Goal: Check status: Check status

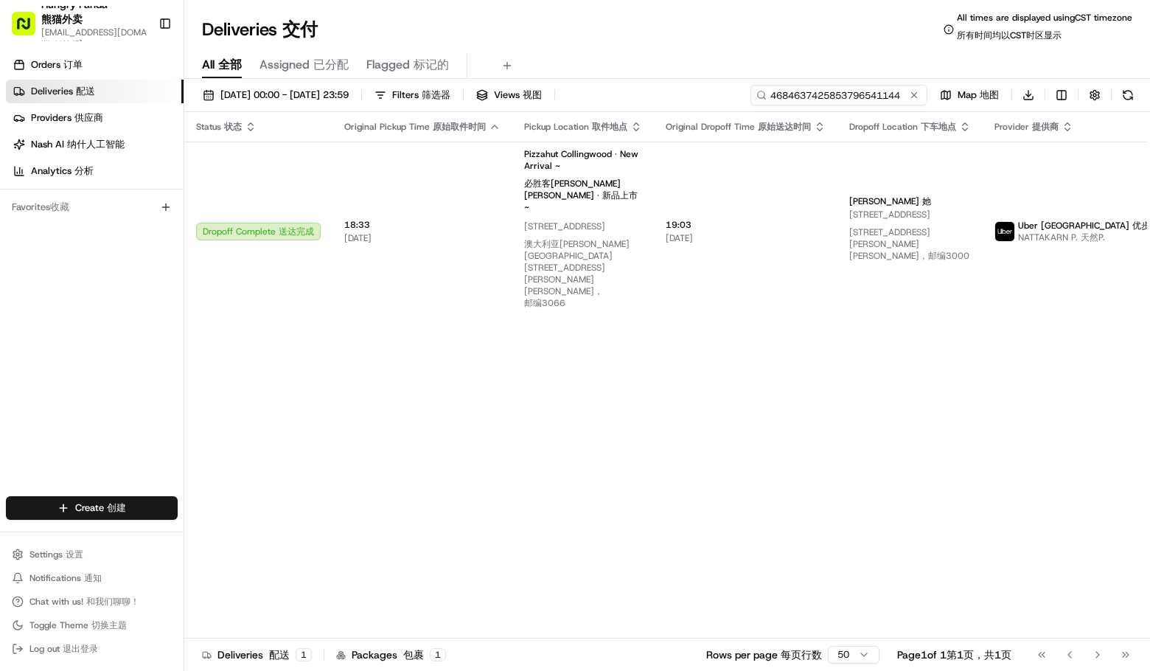
click at [878, 91] on input "4684637425853796541144" at bounding box center [838, 95] width 177 height 21
paste input "9882606075154769951033"
type input "9882606075154769951033"
click at [666, 36] on div "Deliveries Deliveries 交付 All times are displayed using CST timezone All times a…" at bounding box center [667, 29] width 966 height 35
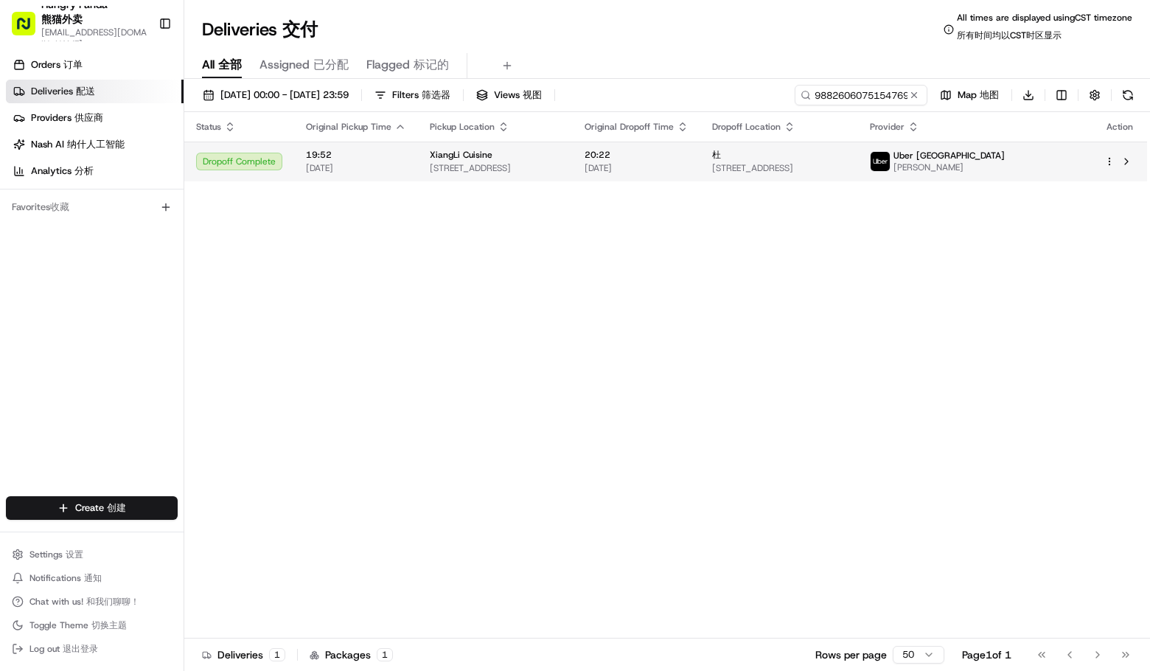
click at [646, 162] on td "20:22 [DATE]" at bounding box center [637, 162] width 128 height 40
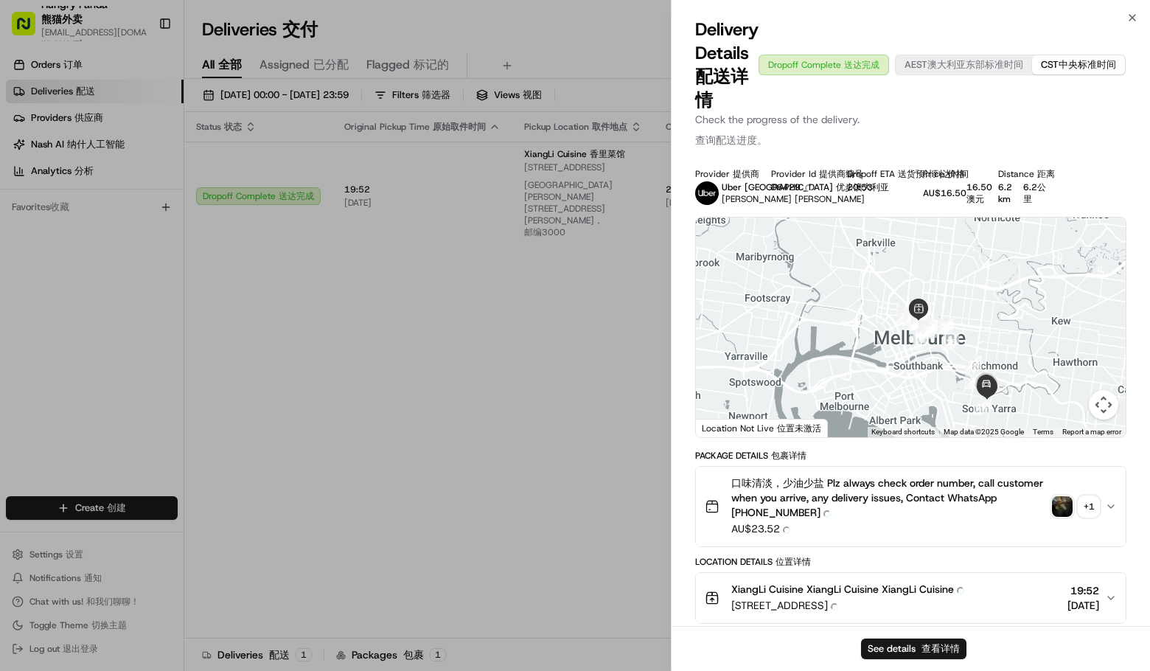
click at [1064, 510] on img "button" at bounding box center [1062, 506] width 21 height 21
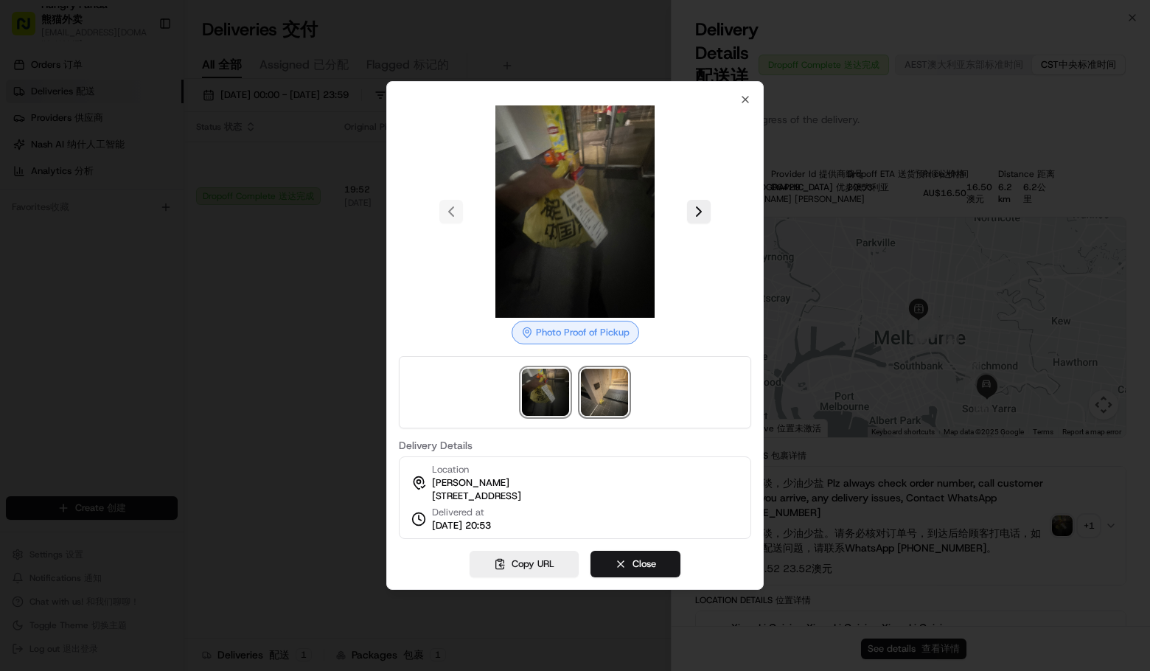
click at [604, 380] on img at bounding box center [604, 392] width 47 height 47
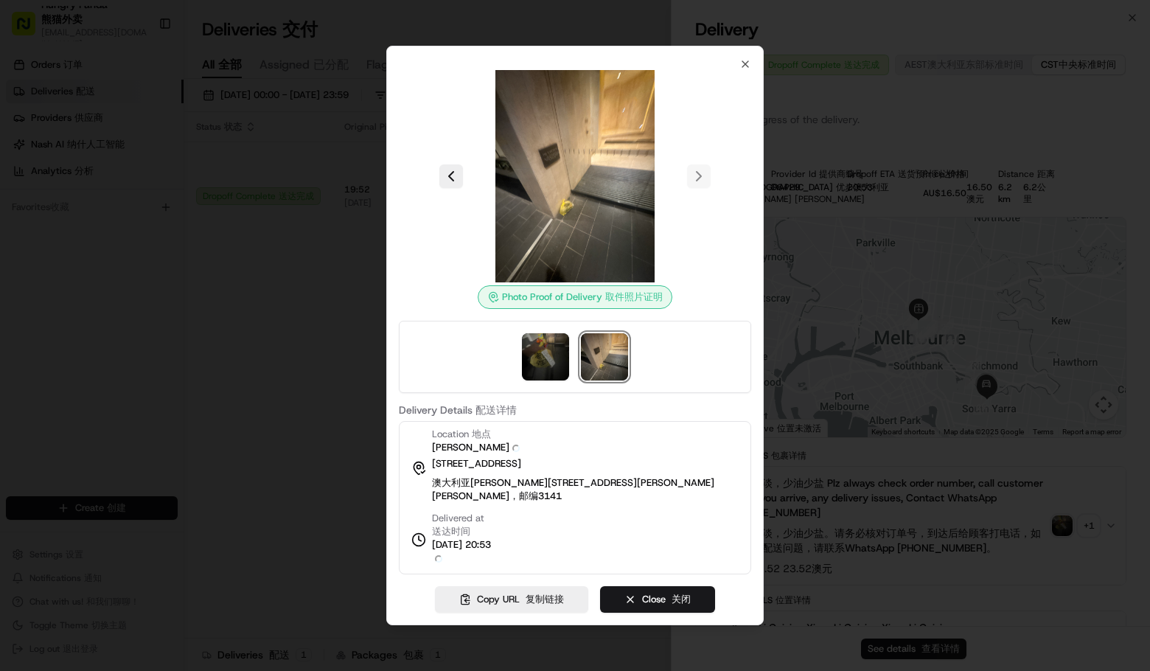
click at [599, 360] on img at bounding box center [604, 356] width 47 height 47
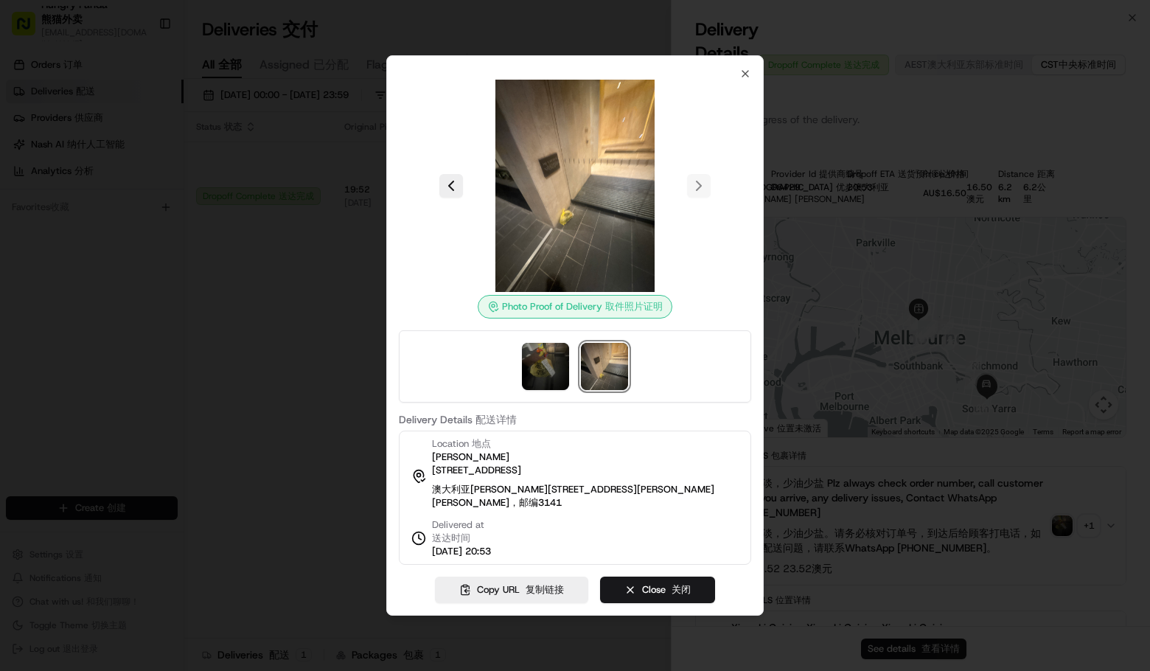
click at [601, 359] on img at bounding box center [604, 366] width 47 height 47
click at [529, 360] on img at bounding box center [545, 366] width 47 height 47
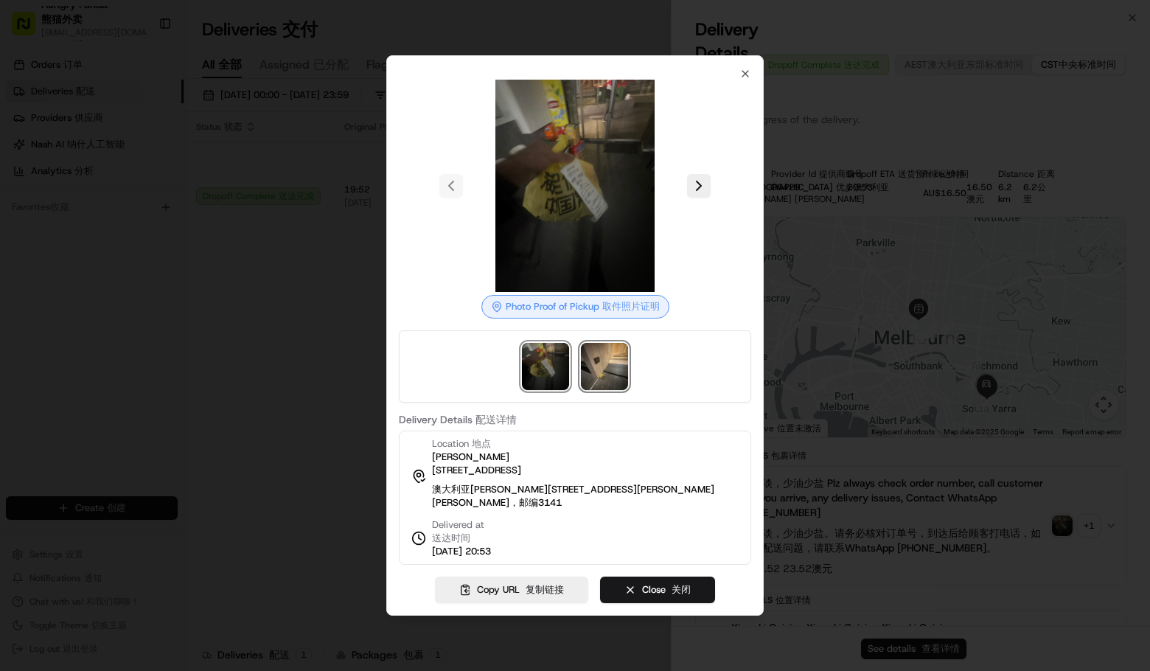
click at [610, 369] on img at bounding box center [604, 366] width 47 height 47
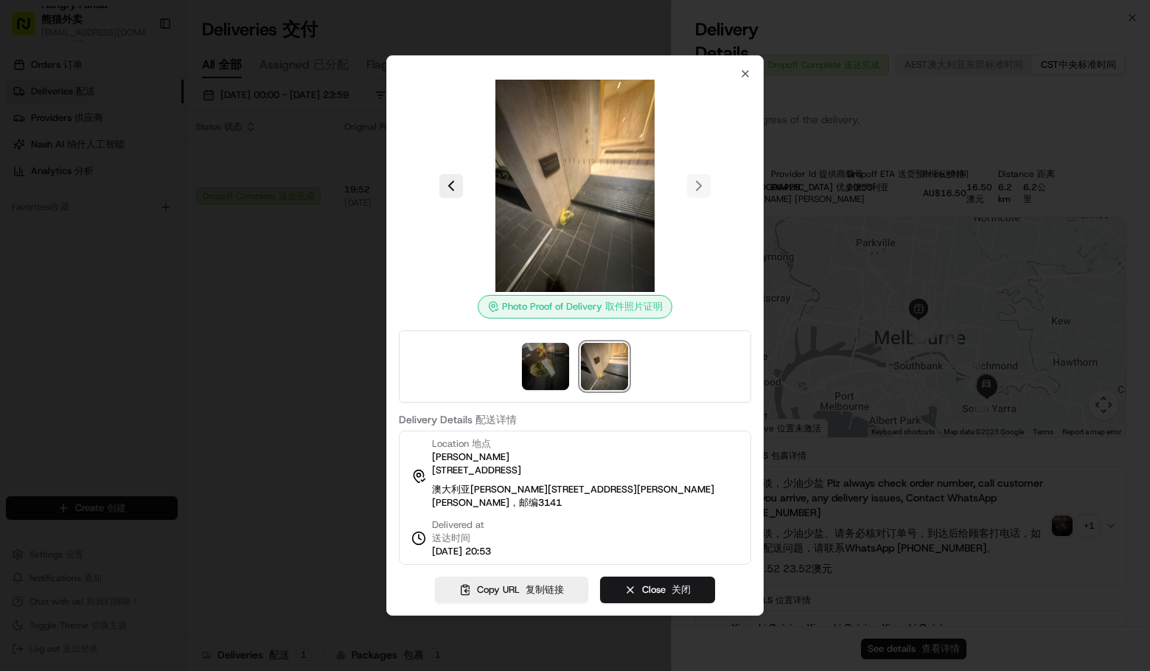
drag, startPoint x: 742, startPoint y: 164, endPoint x: 738, endPoint y: 106, distance: 58.4
click at [740, 158] on div at bounding box center [575, 186] width 352 height 212
click at [744, 73] on icon "button" at bounding box center [745, 74] width 12 height 12
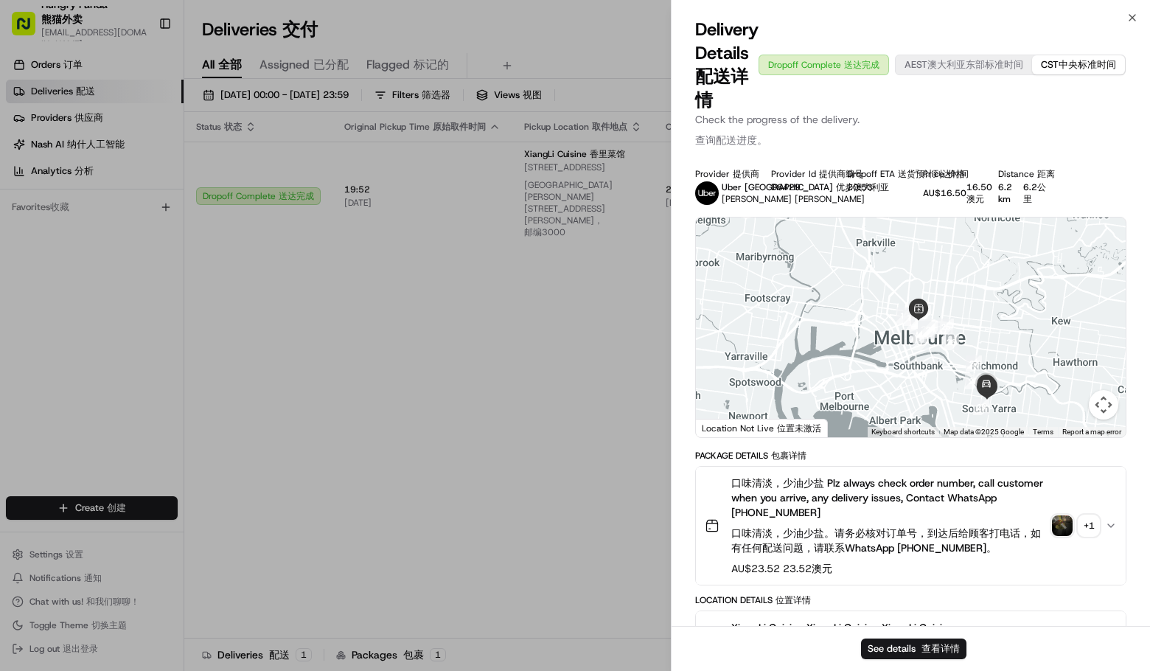
drag, startPoint x: 539, startPoint y: 341, endPoint x: 540, endPoint y: 332, distance: 9.7
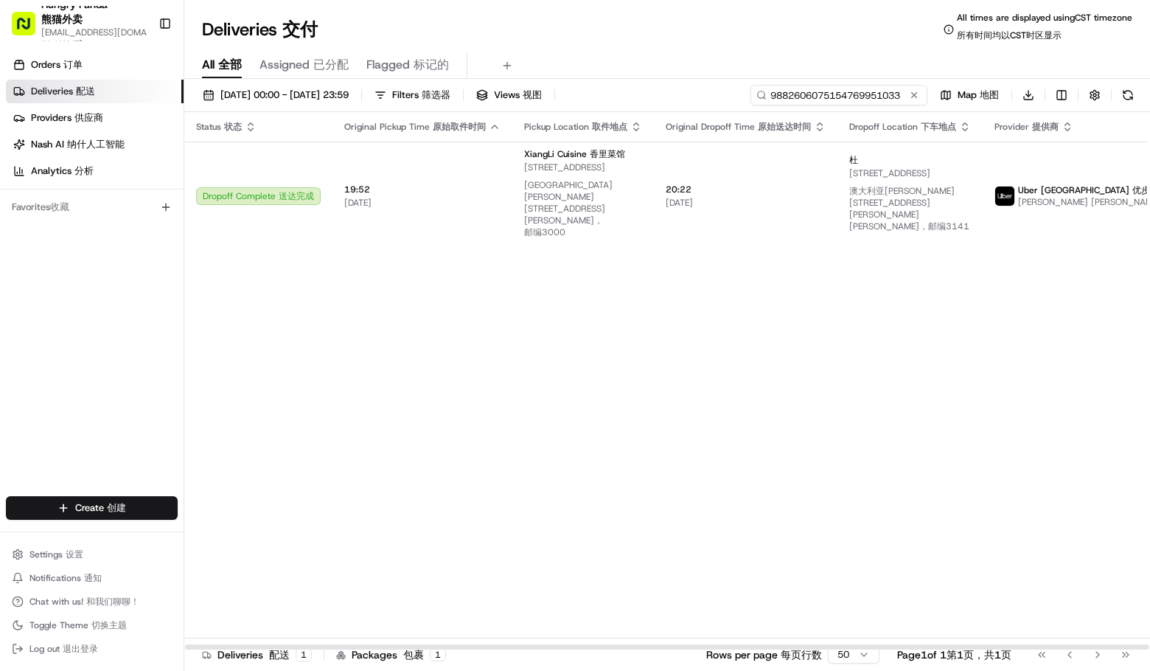
click at [905, 91] on input "9882606075154769951033" at bounding box center [838, 95] width 177 height 21
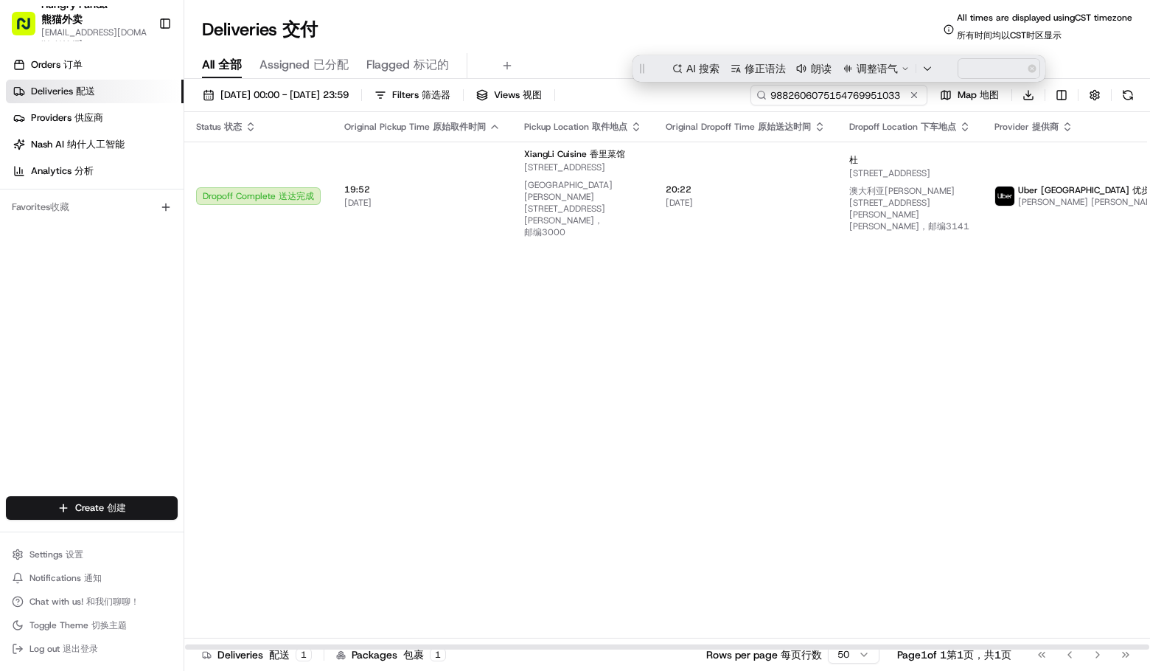
paste input "2694602155859738992265"
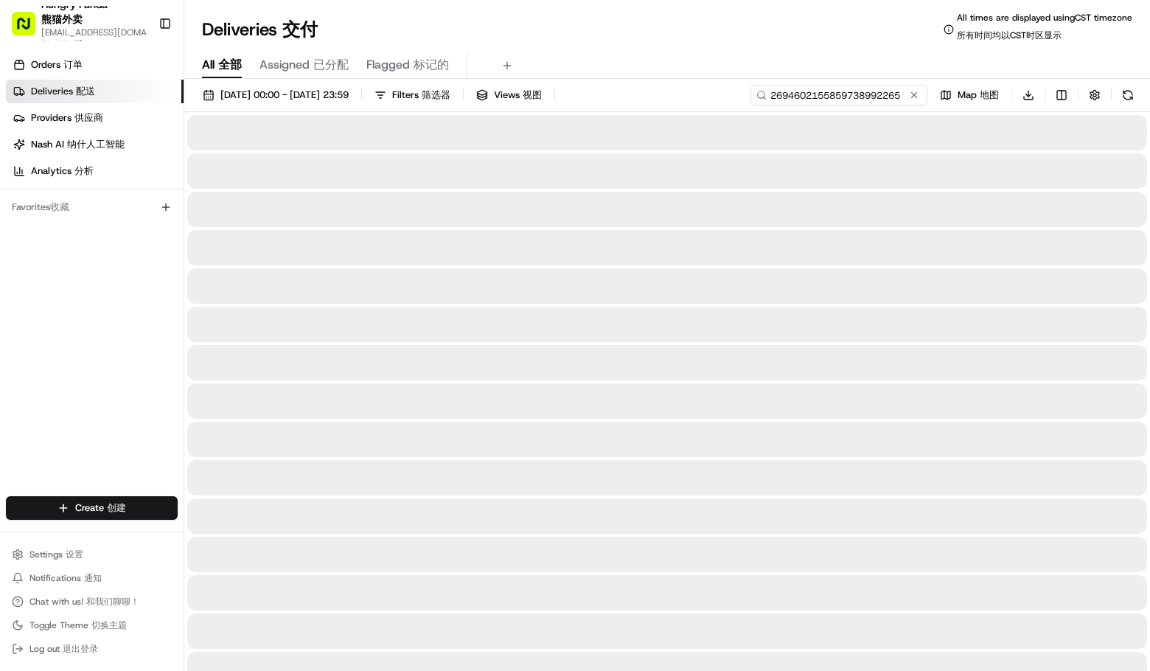
type input "2694602155859738992265"
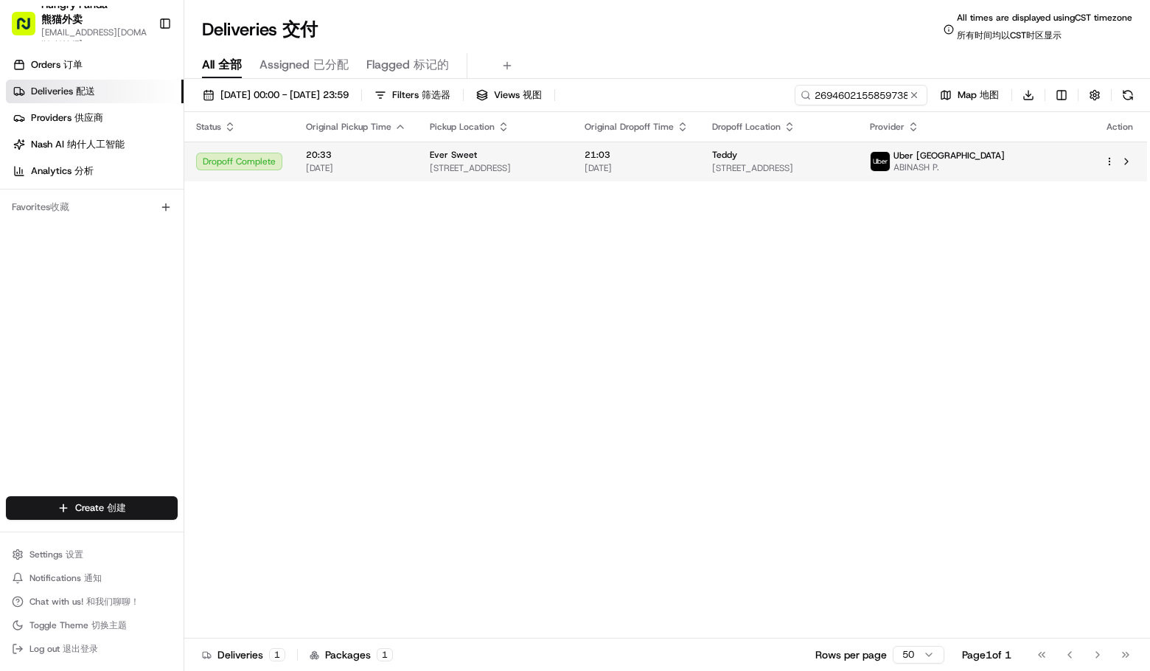
click at [806, 170] on span "[STREET_ADDRESS]" at bounding box center [779, 168] width 134 height 12
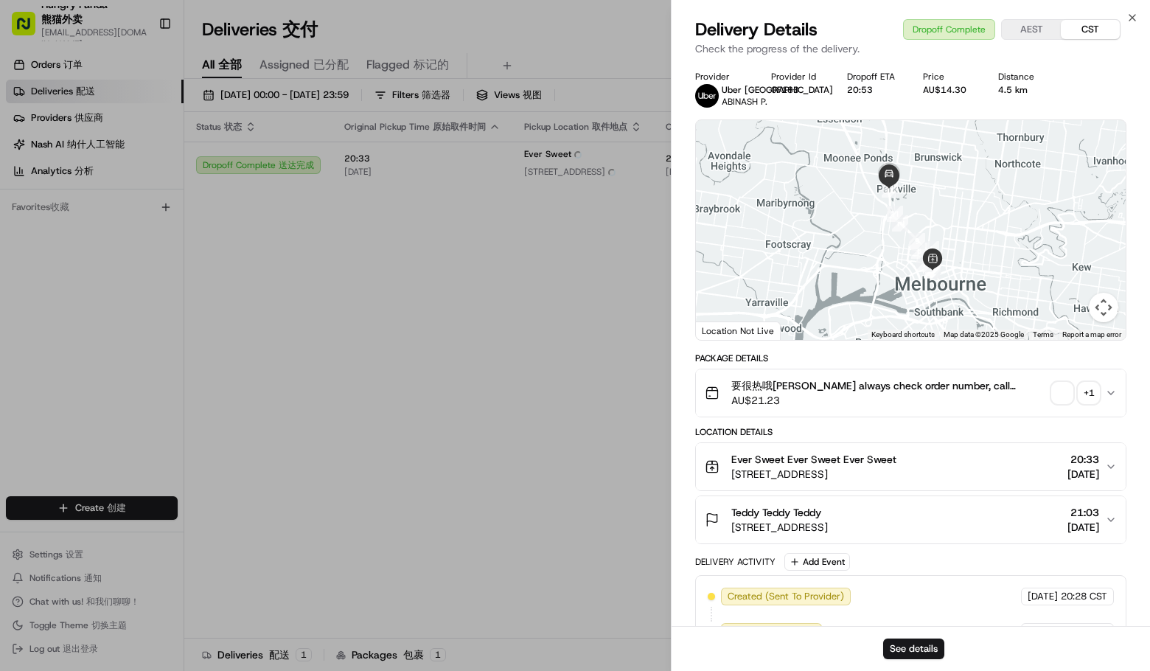
click at [1059, 387] on span "button" at bounding box center [1062, 393] width 21 height 21
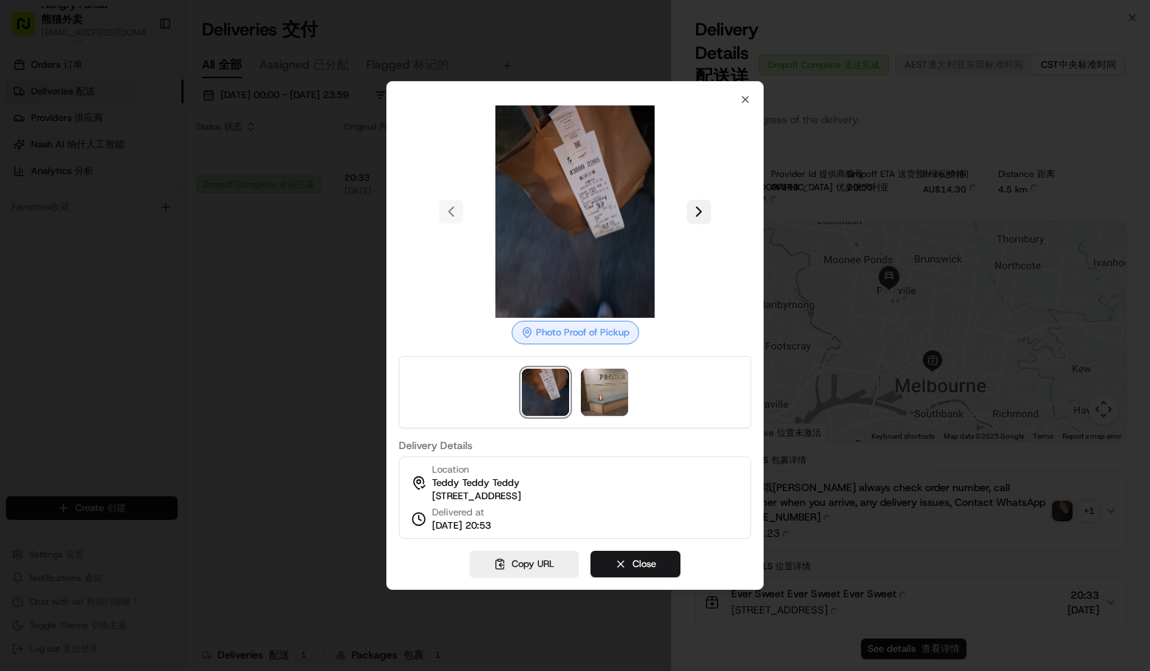
click at [707, 203] on button at bounding box center [699, 212] width 24 height 24
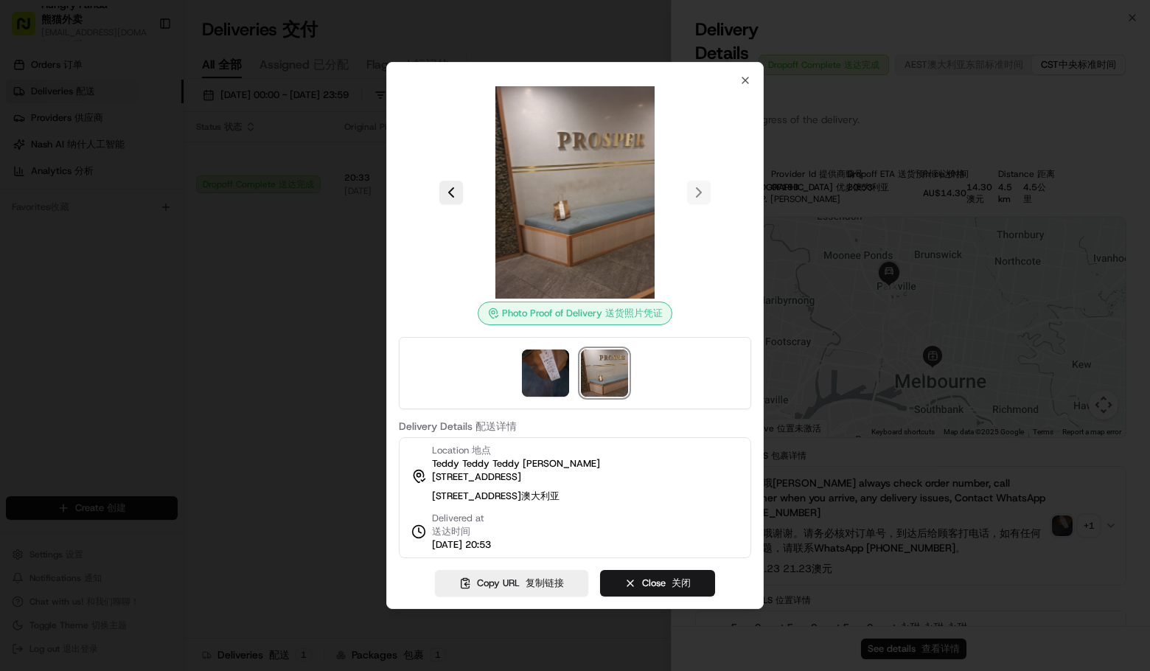
click at [1126, 453] on div at bounding box center [575, 335] width 1150 height 671
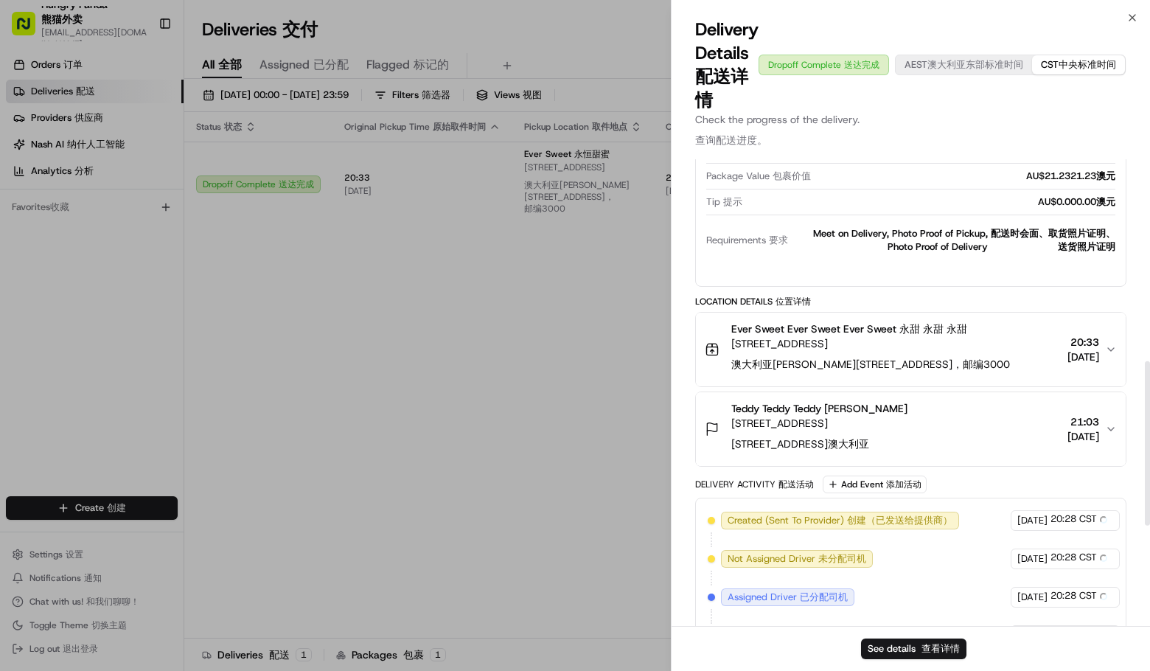
scroll to position [516, 0]
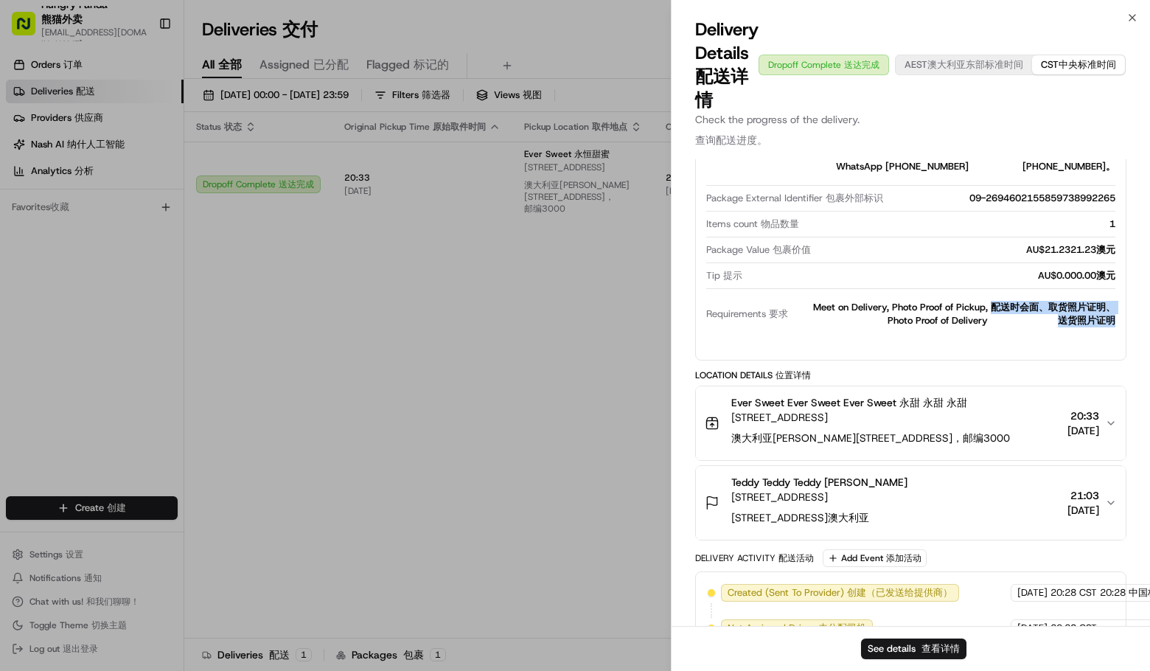
drag, startPoint x: 994, startPoint y: 302, endPoint x: 1113, endPoint y: 336, distance: 124.1
click at [1113, 336] on div "Description Description 描述 要很热哦[PERSON_NAME] always check order number, call cu…" at bounding box center [911, 223] width 412 height 231
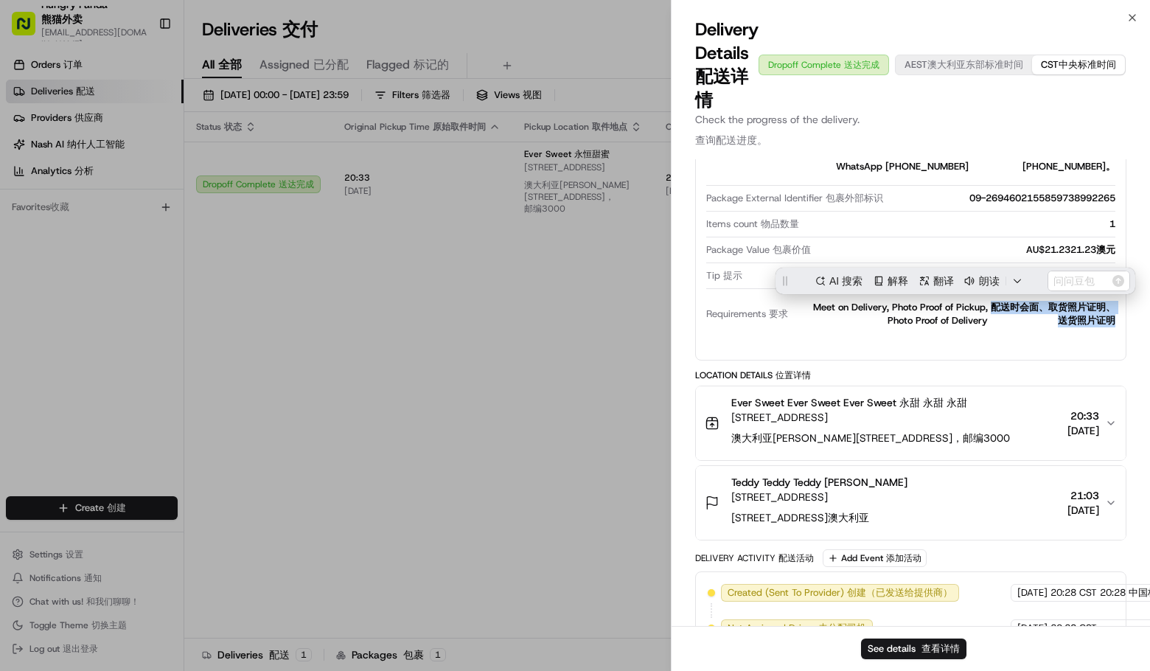
scroll to position [0, 0]
click at [1021, 368] on div "Package Details Package Details 包裹详情 要很热哦[PERSON_NAME] always check order numbe…" at bounding box center [910, 433] width 431 height 999
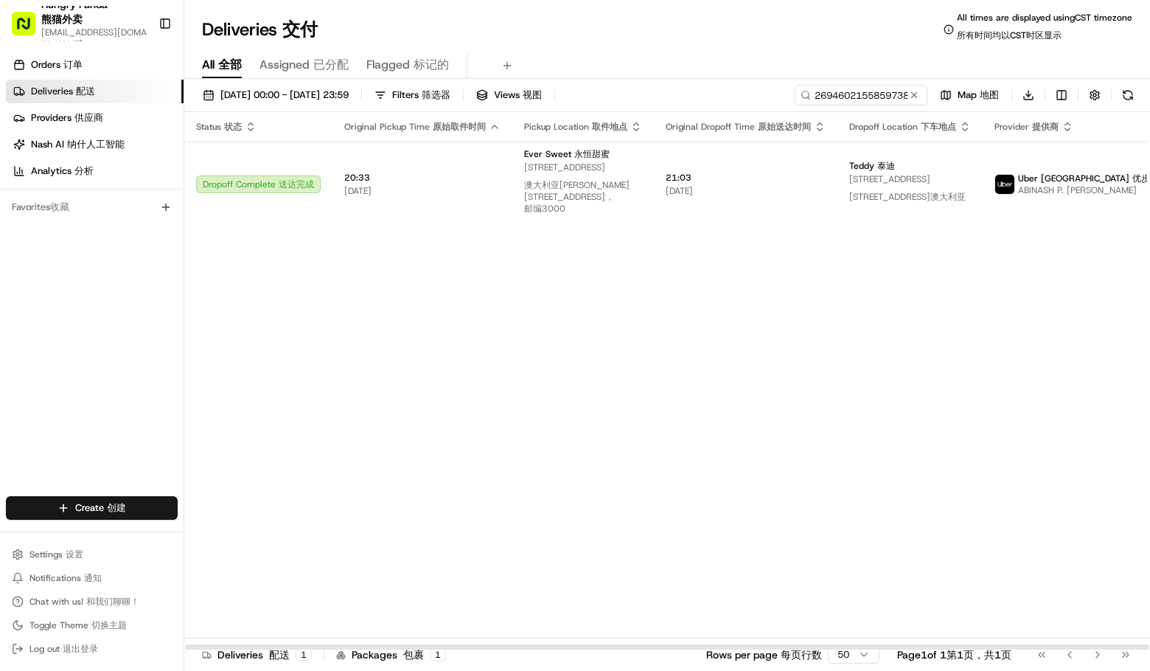
click at [1103, 431] on div "Status Status 状态 Original Pickup Time Original Pickup Time 原始取件时间 Pickup Locati…" at bounding box center [724, 381] width 1081 height 538
